Goal: Obtain resource: Obtain resource

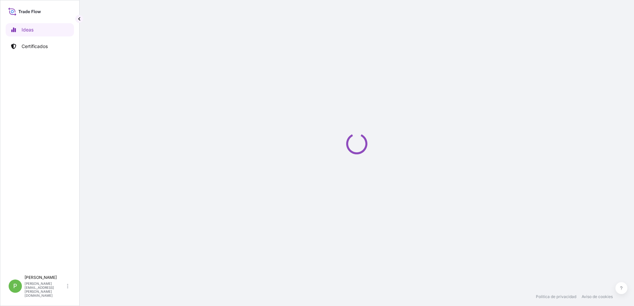
select select "2025"
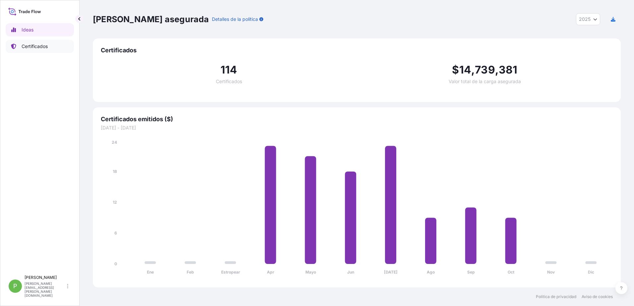
click at [42, 48] on p "Certificados" at bounding box center [35, 46] width 26 height 7
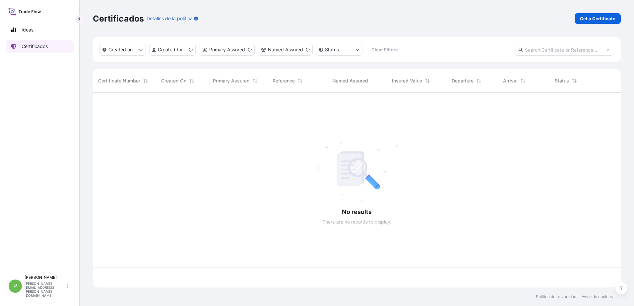
scroll to position [194, 523]
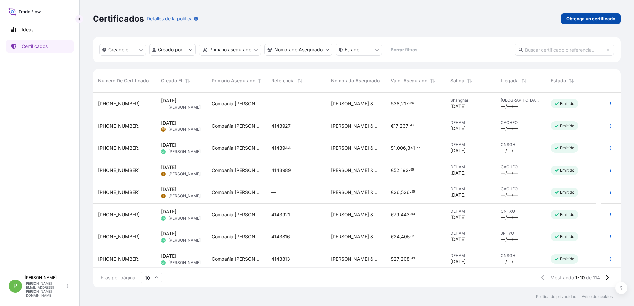
click at [601, 18] on p "Obtenga un certificado" at bounding box center [591, 18] width 49 height 7
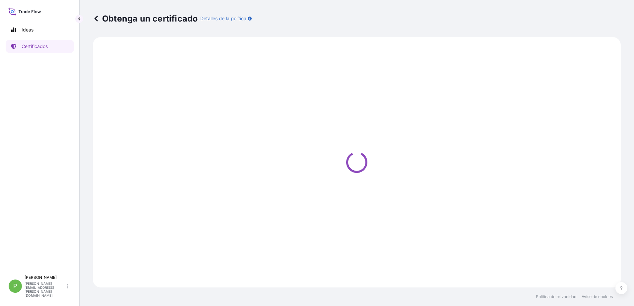
select select "Ocean Vessel"
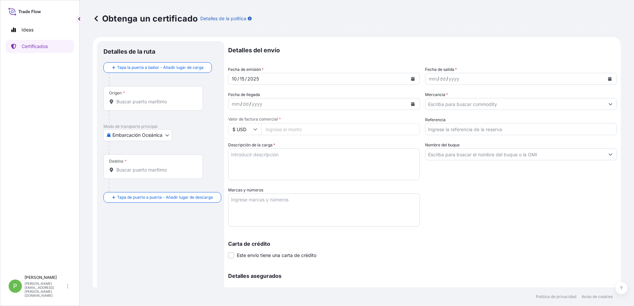
click at [141, 100] on input "Origen *" at bounding box center [155, 102] width 78 height 7
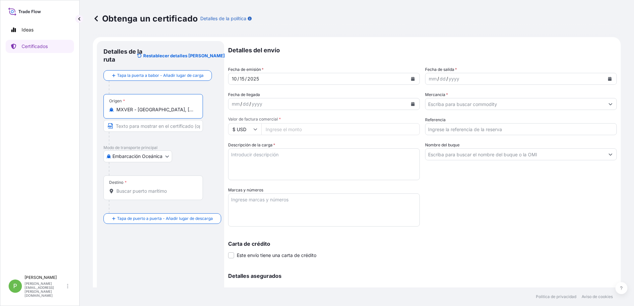
type input "MXVER - Veracruz, Mexico"
click at [129, 191] on input "Destino *" at bounding box center [155, 191] width 78 height 7
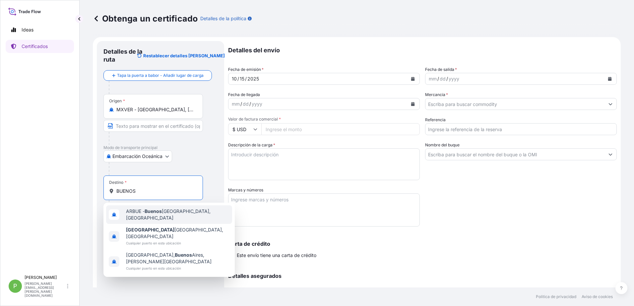
click at [167, 215] on span "ARBUE - Buenos Aires, Argentina" at bounding box center [177, 214] width 103 height 13
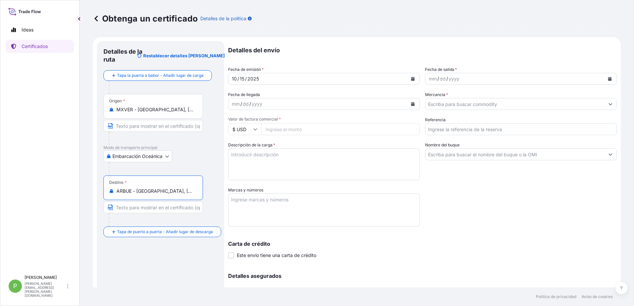
type input "ARBUE - Buenos Aires, Argentina"
click at [231, 104] on div "mm" at bounding box center [235, 104] width 9 height 8
click at [258, 129] on input "$ USD" at bounding box center [244, 129] width 33 height 12
click at [286, 130] on input "Valor de factura comercial *" at bounding box center [340, 129] width 159 height 12
click at [276, 128] on input "42817.28" at bounding box center [340, 129] width 159 height 12
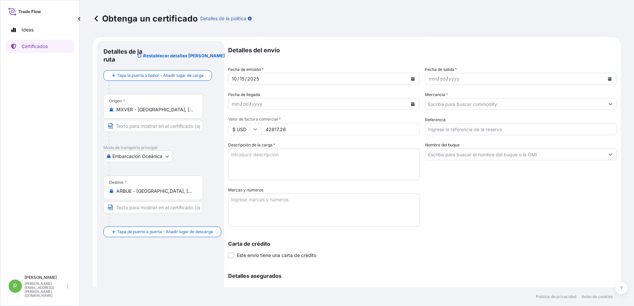
click at [309, 128] on input "42817.28" at bounding box center [340, 129] width 159 height 12
type input "42817.28"
click at [244, 157] on textarea "Descripción de la carga *" at bounding box center [324, 165] width 192 height 32
type textarea "FILTER PAPER IN ROLLS"
click at [234, 204] on textarea "Marcas y números" at bounding box center [324, 210] width 192 height 33
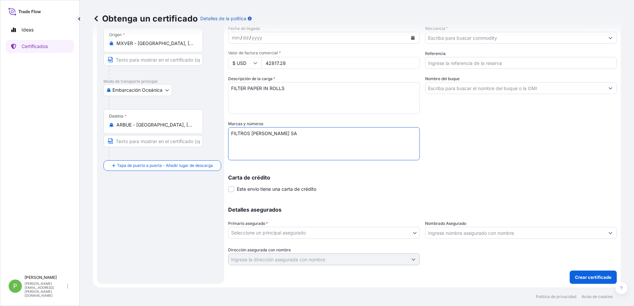
scroll to position [67, 0]
type textarea "FILTROS MARENO SA"
click at [382, 235] on body "Ideas Certificados P Patricia Morales patricia.morales@hovo.com.mx Obtenga un c…" at bounding box center [317, 153] width 634 height 306
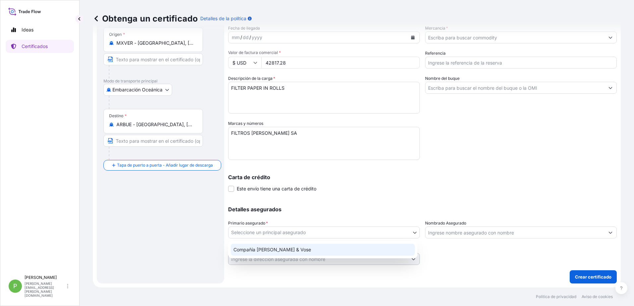
click at [297, 249] on div "Compañía Hollingsworth & Vose" at bounding box center [323, 250] width 184 height 12
select select "31506"
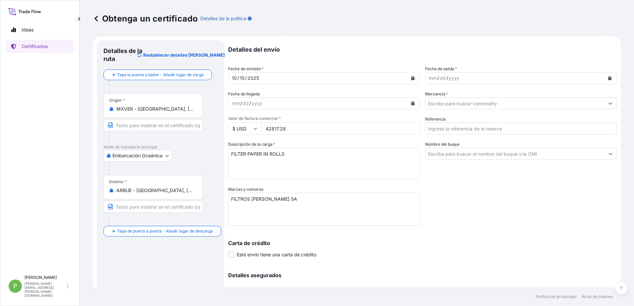
scroll to position [0, 0]
click at [428, 80] on div "mm" at bounding box center [432, 79] width 9 height 8
click at [608, 79] on icon "Calendario" at bounding box center [610, 79] width 4 height 4
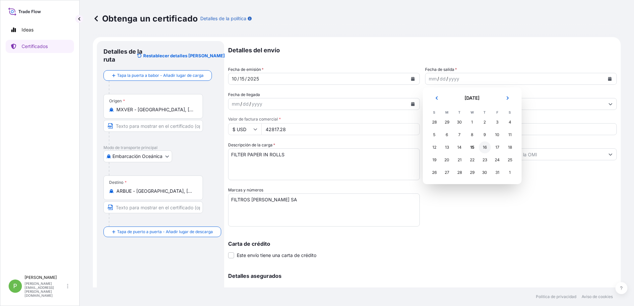
click at [486, 149] on div "16" at bounding box center [485, 148] width 12 height 12
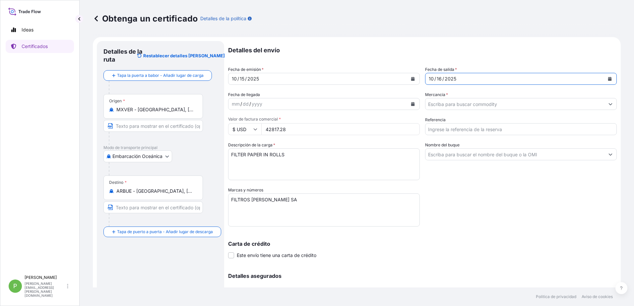
click at [432, 104] on input "Mercancía *" at bounding box center [515, 104] width 179 height 12
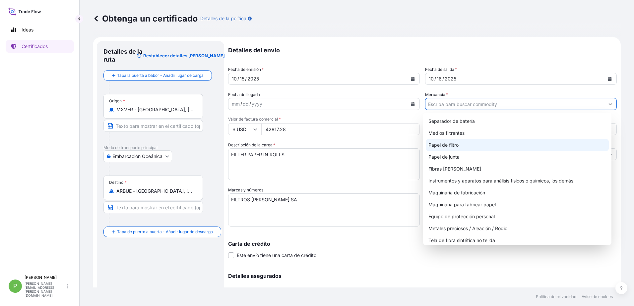
click at [466, 146] on div "Papel de filtro" at bounding box center [517, 145] width 183 height 12
type input "Filter Paper"
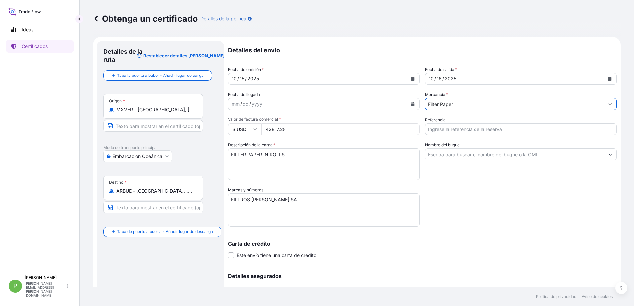
click at [439, 131] on input "Referencia" at bounding box center [521, 129] width 192 height 12
type input "CF55 9321"
click at [277, 201] on textarea "FILTROS MARENO SA" at bounding box center [324, 210] width 192 height 33
click at [286, 199] on textarea "FILTROS MARENO S.A" at bounding box center [324, 210] width 192 height 33
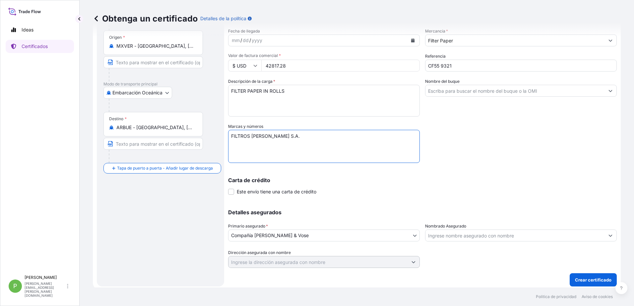
scroll to position [67, 0]
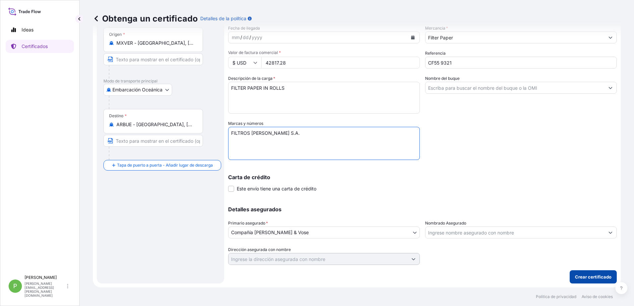
type textarea "FILTROS MARENO S.A."
click at [592, 278] on p "Crear certificado" at bounding box center [593, 277] width 36 height 7
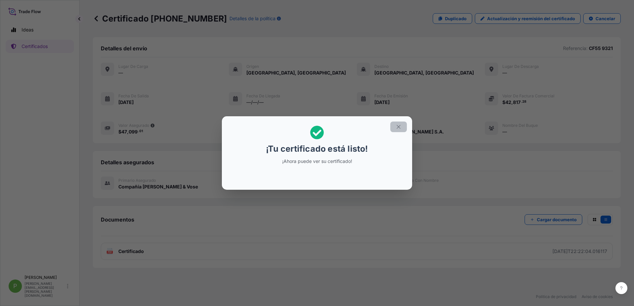
click at [399, 127] on icon "button" at bounding box center [399, 127] width 6 height 6
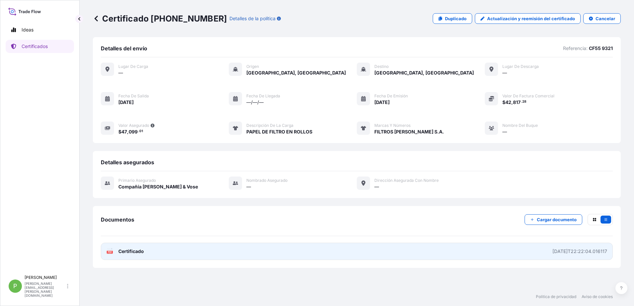
click at [125, 251] on span "Certificado" at bounding box center [131, 251] width 26 height 7
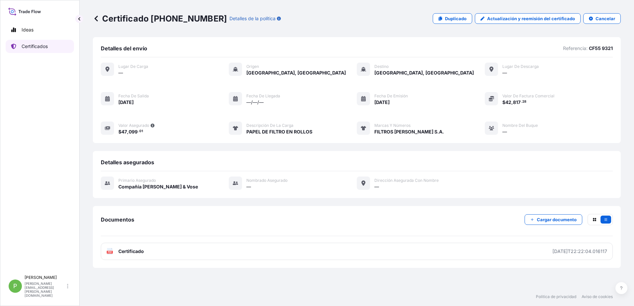
click at [34, 44] on p "Certificados" at bounding box center [35, 46] width 26 height 7
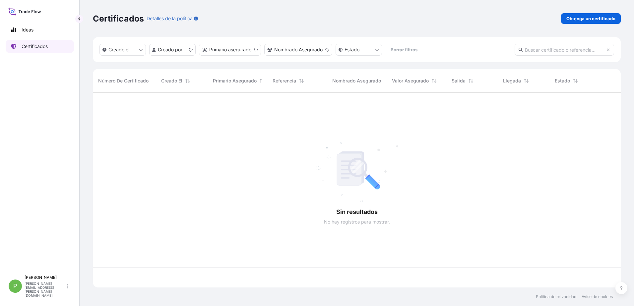
scroll to position [194, 523]
